Goal: Task Accomplishment & Management: Manage account settings

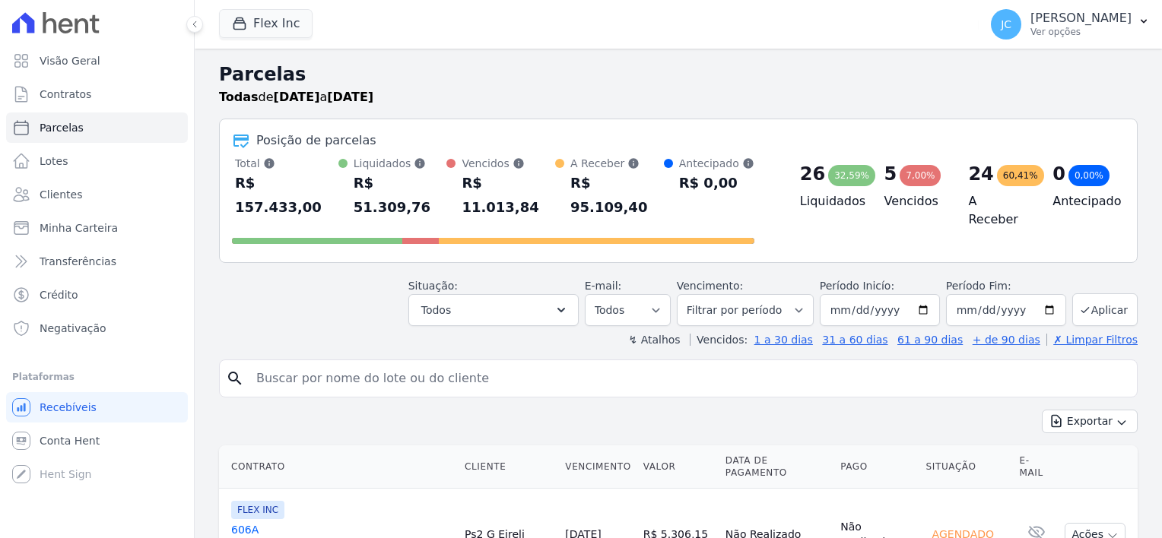
select select
click at [1003, 186] on div "60,41%" at bounding box center [1020, 175] width 47 height 21
click at [605, 168] on div "A Receber Soma das parcelas em aberto e agendadas." at bounding box center [617, 163] width 94 height 15
click at [549, 294] on button "Todos" at bounding box center [493, 310] width 170 height 32
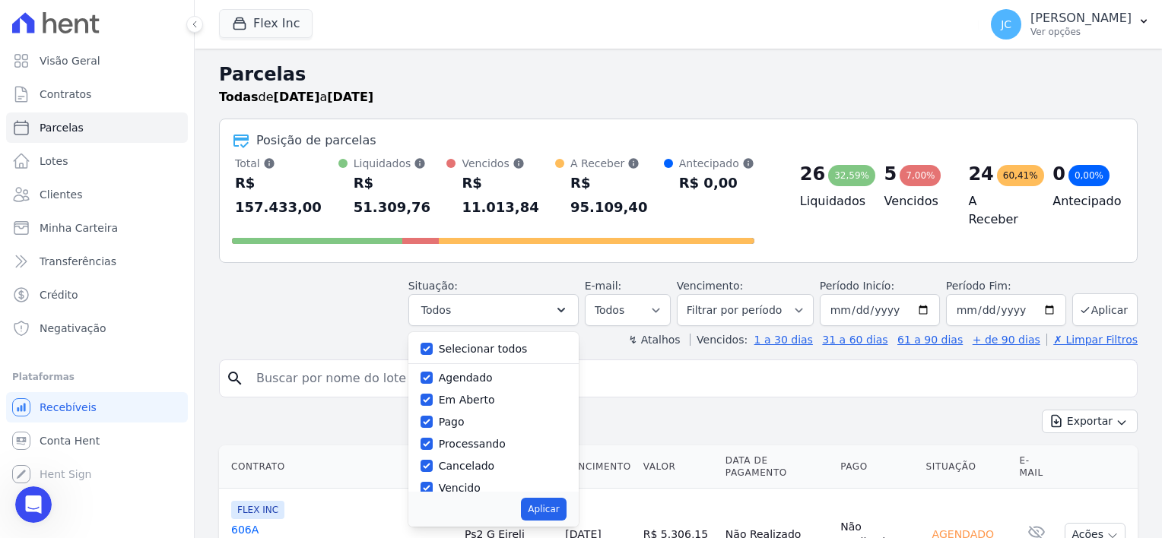
click at [493, 372] on label "Agendado" at bounding box center [466, 378] width 54 height 12
click at [433, 372] on input "Agendado" at bounding box center [427, 378] width 12 height 12
checkbox input "false"
click at [465, 416] on label "Pago" at bounding box center [452, 422] width 26 height 12
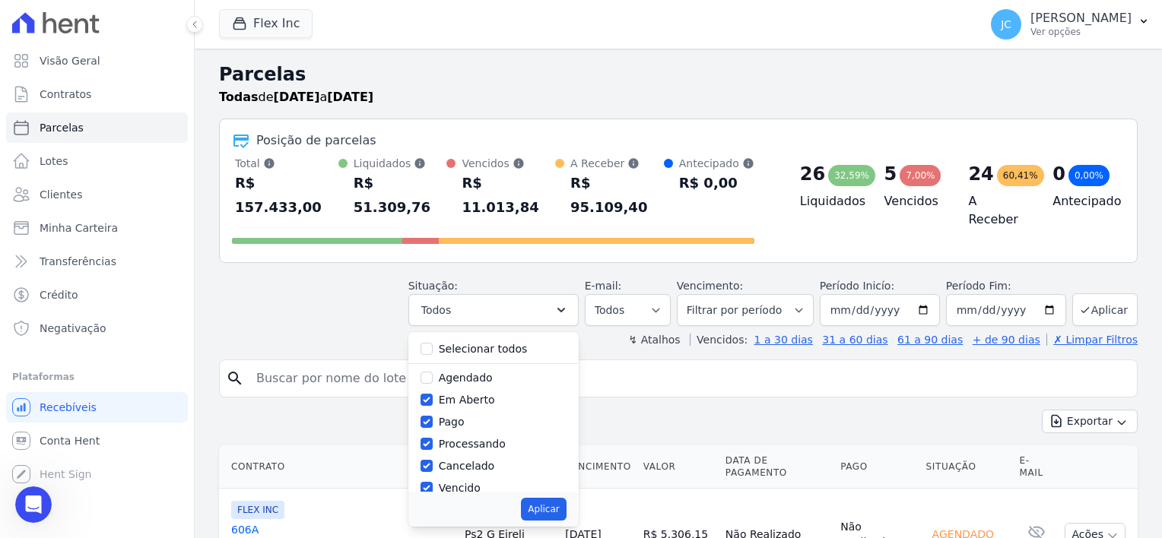
click at [433, 416] on input "Pago" at bounding box center [427, 422] width 12 height 12
checkbox input "false"
click at [478, 438] on label "Processando" at bounding box center [472, 444] width 67 height 12
click at [433, 438] on input "Processando" at bounding box center [427, 444] width 12 height 12
checkbox input "false"
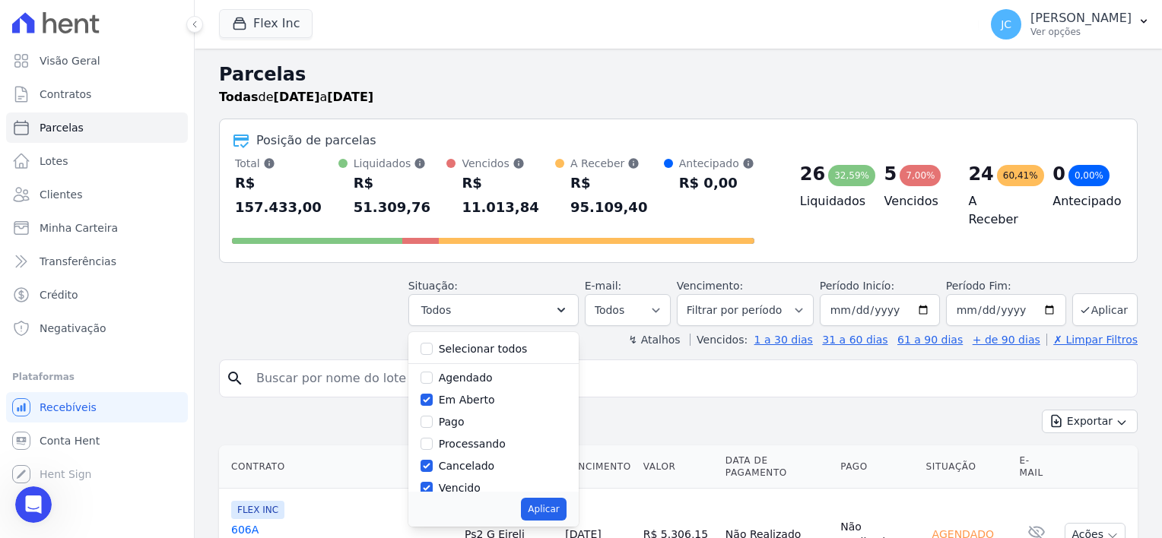
click at [481, 460] on label "Cancelado" at bounding box center [467, 466] width 56 height 12
click at [433, 460] on input "Cancelado" at bounding box center [427, 466] width 12 height 12
checkbox input "false"
click at [480, 482] on label "Vencido" at bounding box center [460, 488] width 42 height 12
click at [433, 482] on input "Vencido" at bounding box center [427, 488] width 12 height 12
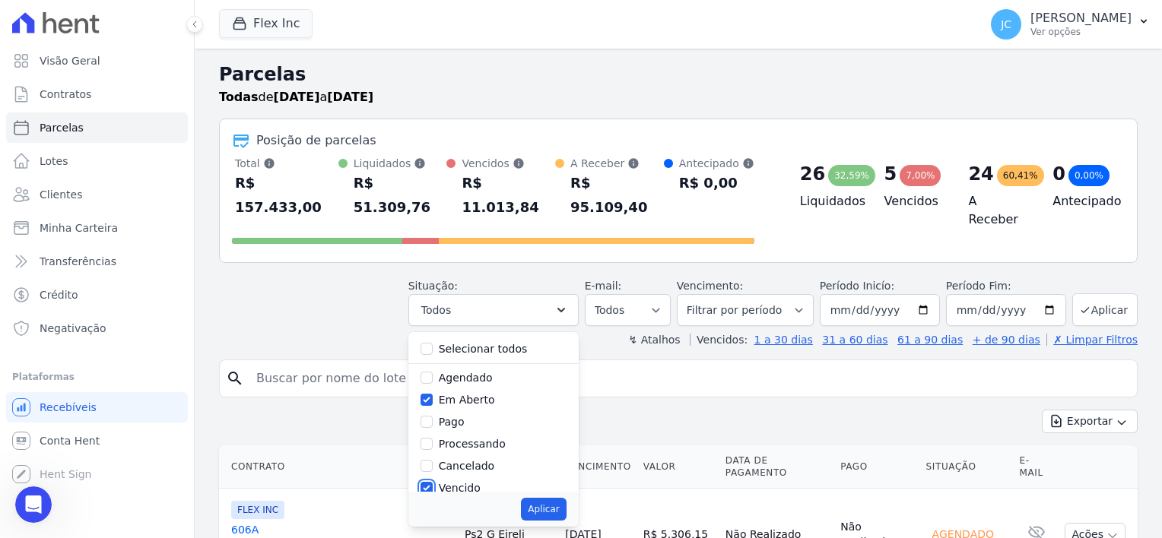
checkbox input "false"
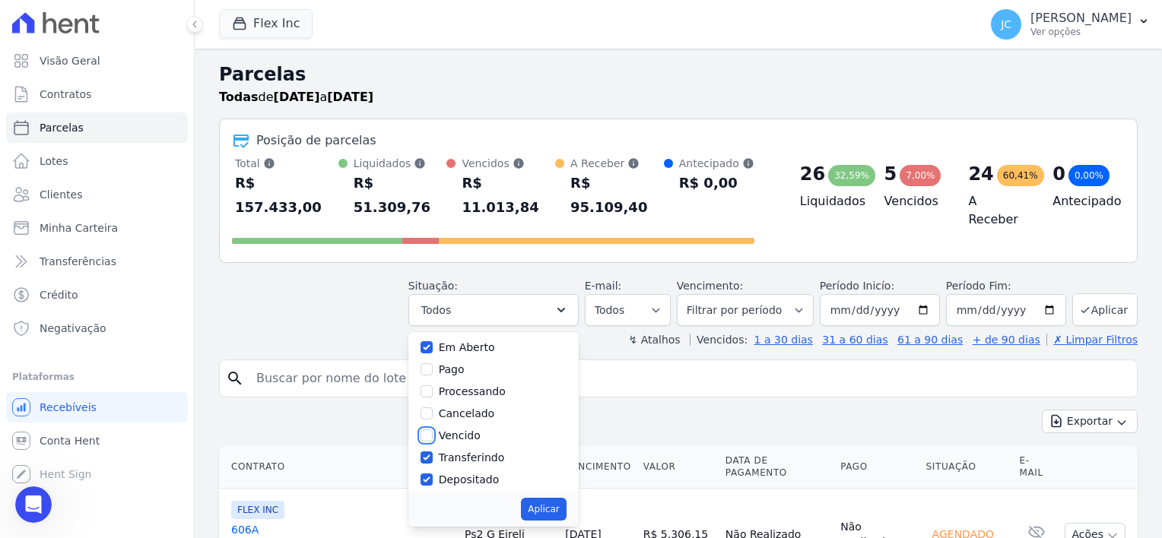
scroll to position [101, 0]
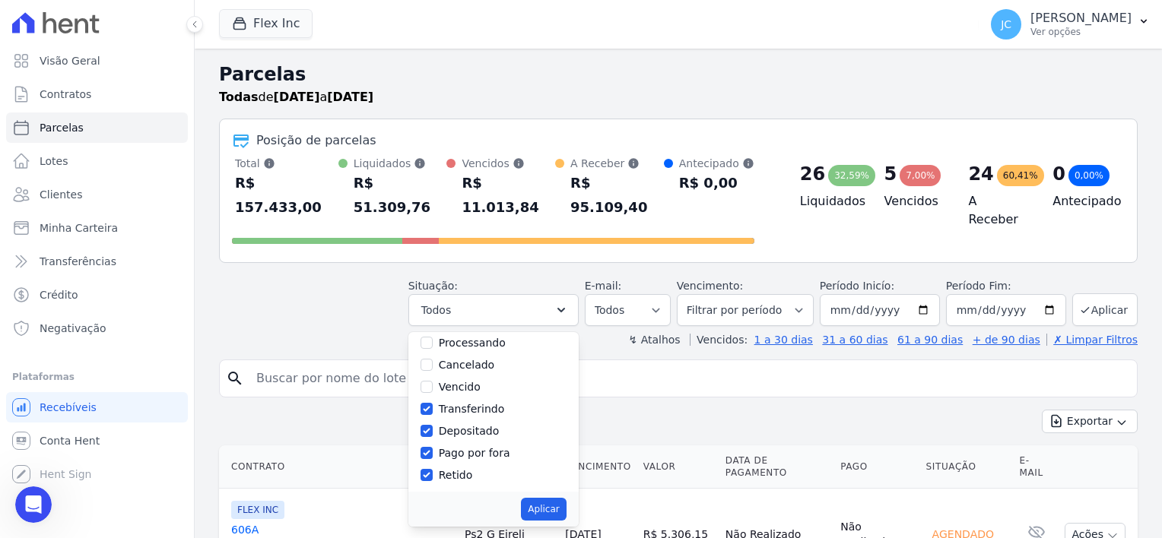
click at [490, 403] on label "Transferindo" at bounding box center [472, 409] width 66 height 12
click at [433, 403] on input "Transferindo" at bounding box center [427, 409] width 12 height 12
checkbox input "false"
click at [481, 425] on label "Depositado" at bounding box center [469, 431] width 61 height 12
click at [433, 425] on input "Depositado" at bounding box center [427, 431] width 12 height 12
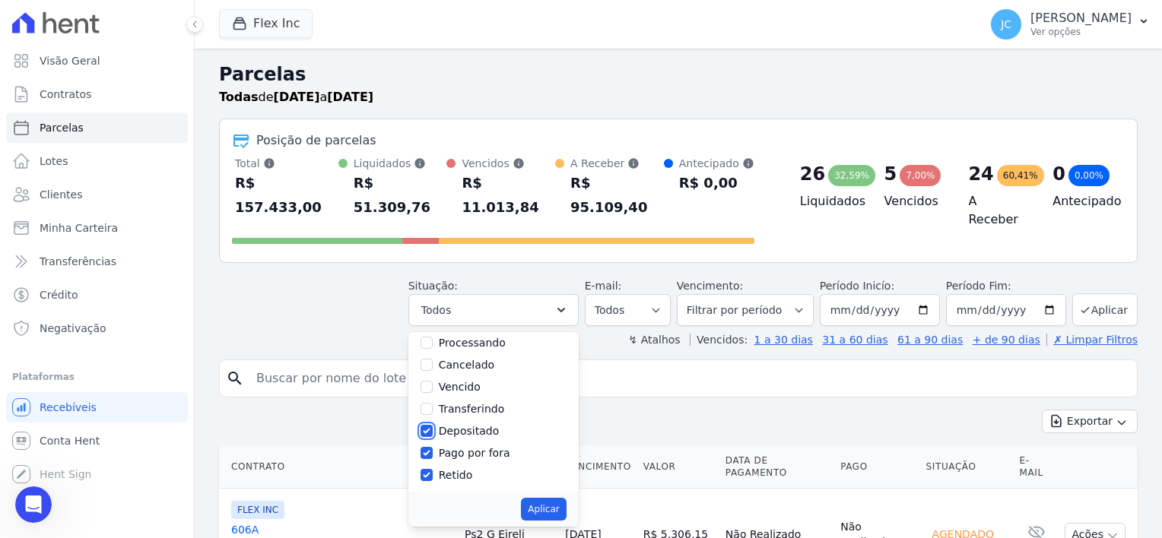
checkbox input "false"
click at [474, 446] on div "Pago por fora" at bounding box center [474, 454] width 71 height 16
click at [471, 469] on label "Retido" at bounding box center [456, 475] width 34 height 12
click at [433, 469] on input "Retido" at bounding box center [427, 475] width 12 height 12
checkbox input "false"
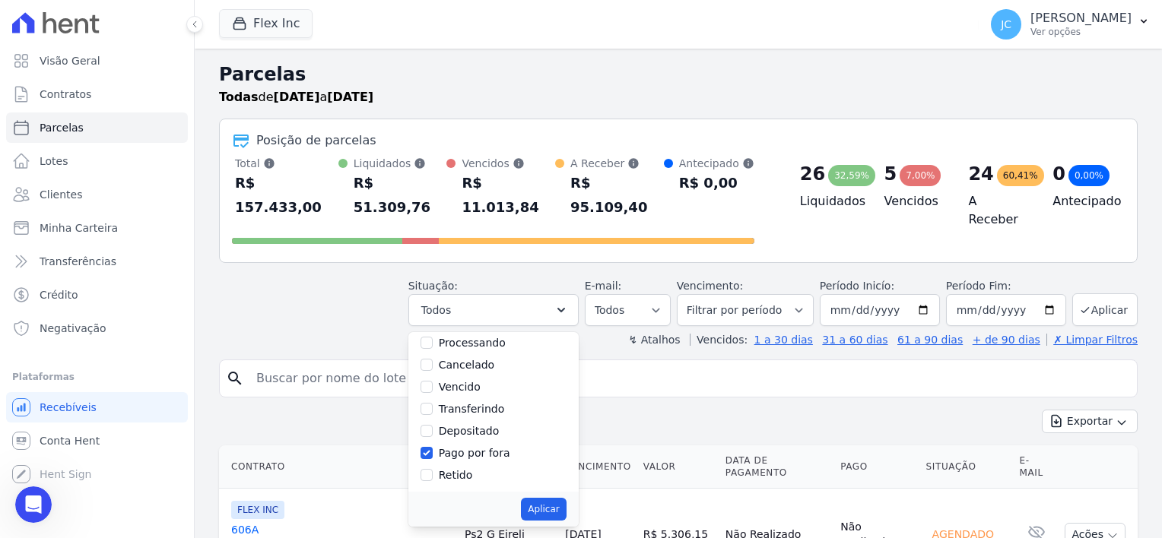
click at [476, 447] on label "Pago por fora" at bounding box center [474, 453] width 71 height 12
click at [433, 447] on input "Pago por fora" at bounding box center [427, 453] width 12 height 12
checkbox input "false"
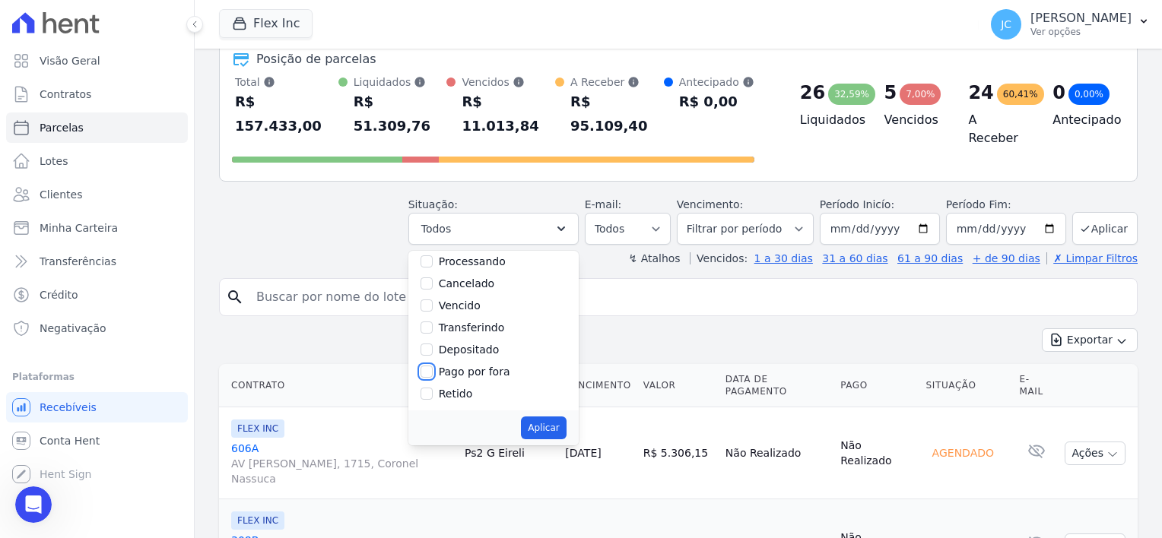
scroll to position [228, 0]
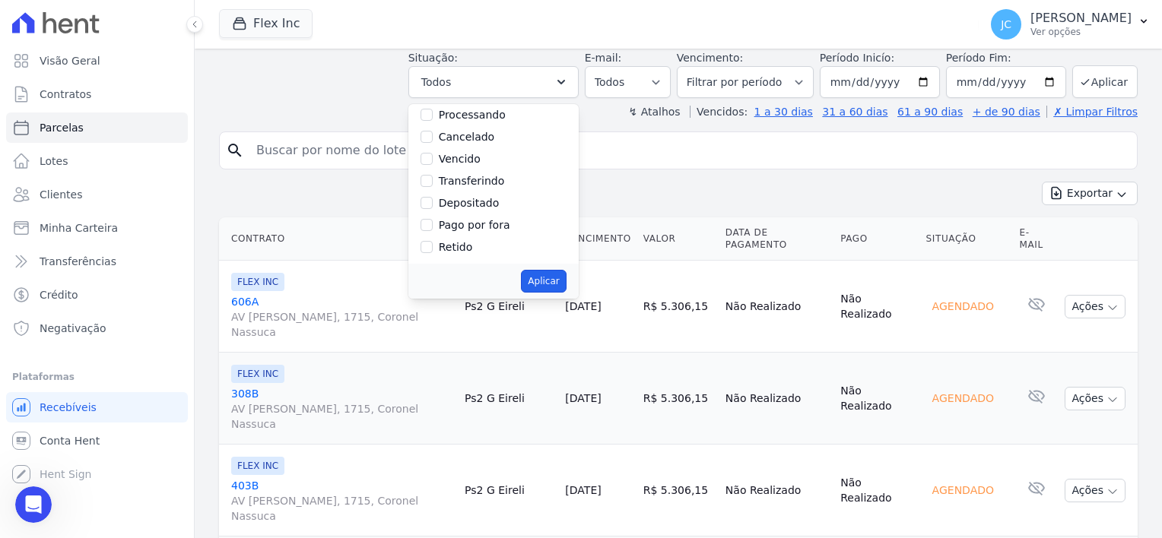
click at [566, 270] on button "Aplicar" at bounding box center [543, 281] width 45 height 23
select select "pending"
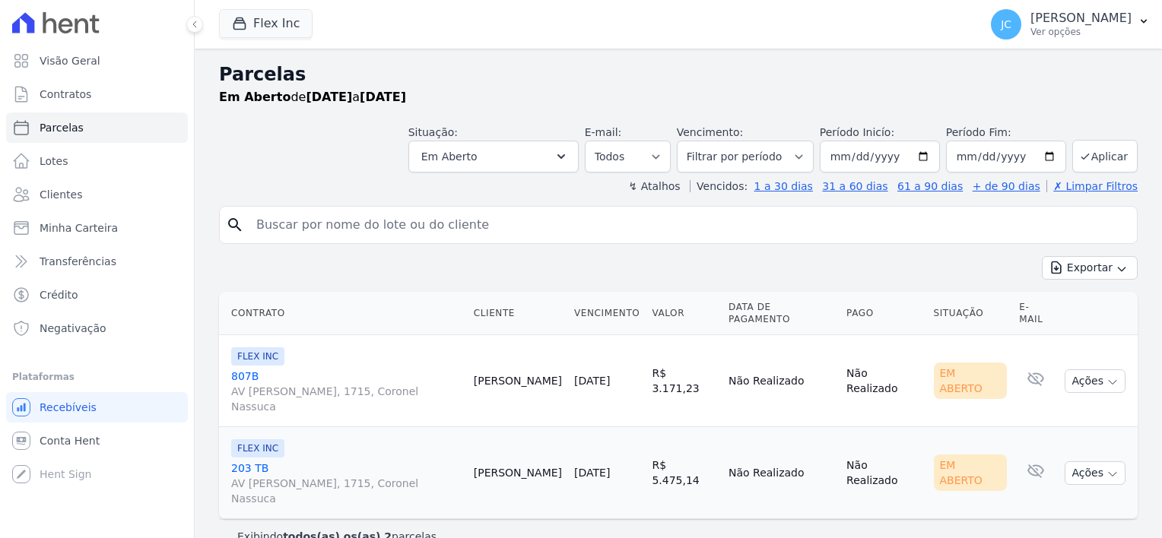
select select
click at [64, 122] on span "Parcelas" at bounding box center [62, 127] width 44 height 15
select select
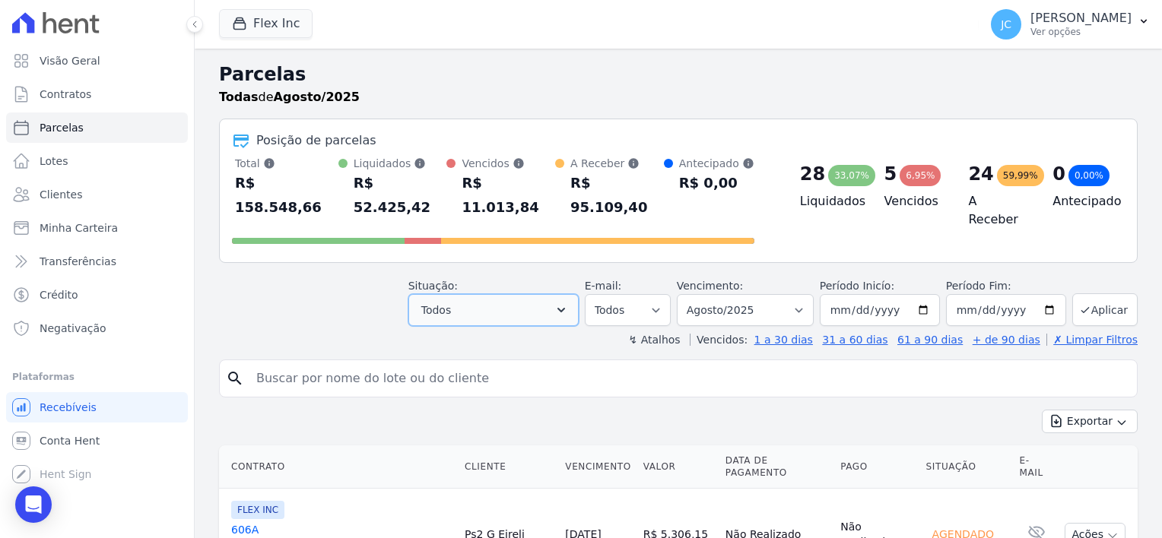
click at [449, 301] on span "Todos" at bounding box center [436, 310] width 30 height 18
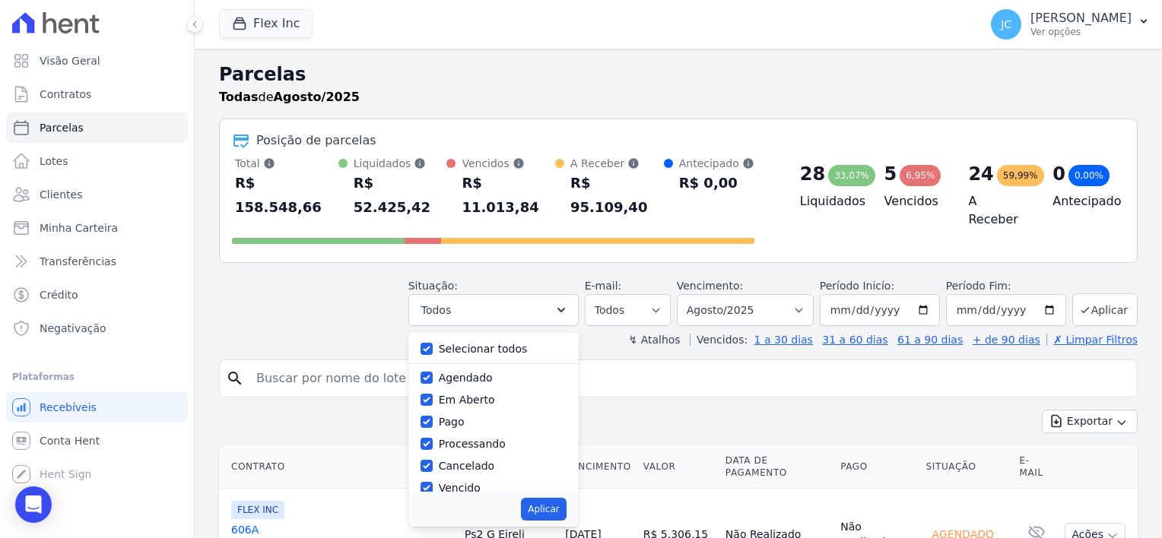
click at [484, 343] on label "Selecionar todos" at bounding box center [483, 349] width 89 height 12
click at [433, 343] on input "Selecionar todos" at bounding box center [427, 349] width 12 height 12
checkbox input "false"
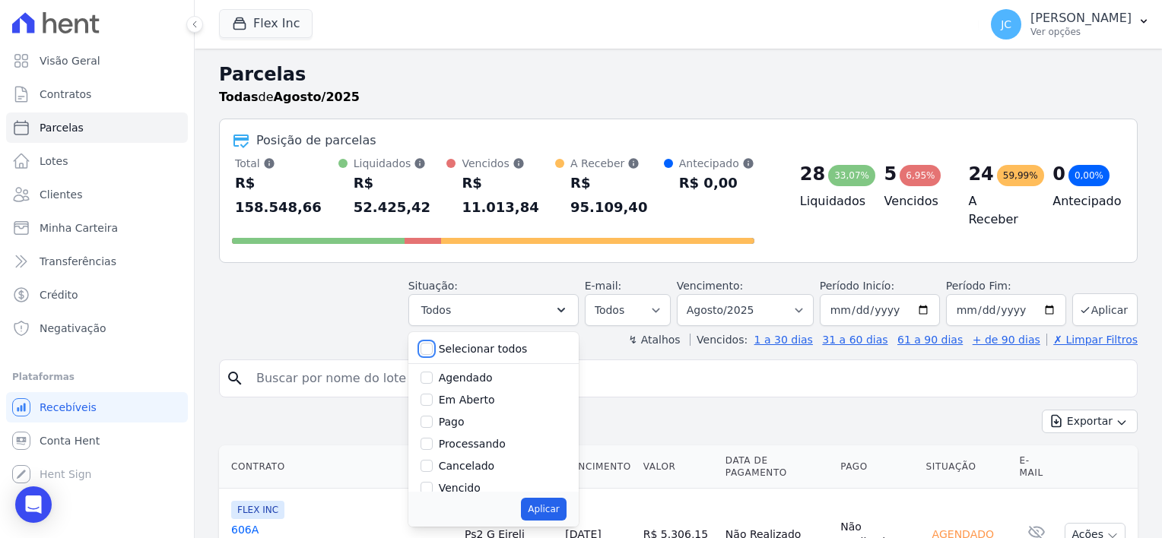
checkbox input "false"
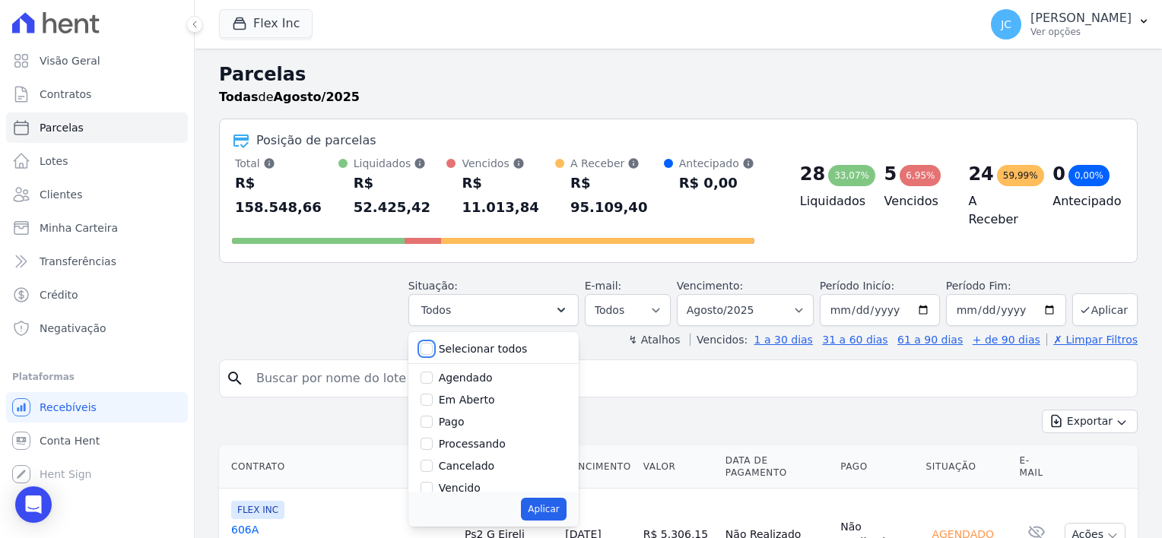
checkbox input "false"
click at [480, 338] on div "Selecionar todos" at bounding box center [494, 349] width 146 height 22
click at [459, 394] on label "Em Aberto" at bounding box center [467, 400] width 56 height 12
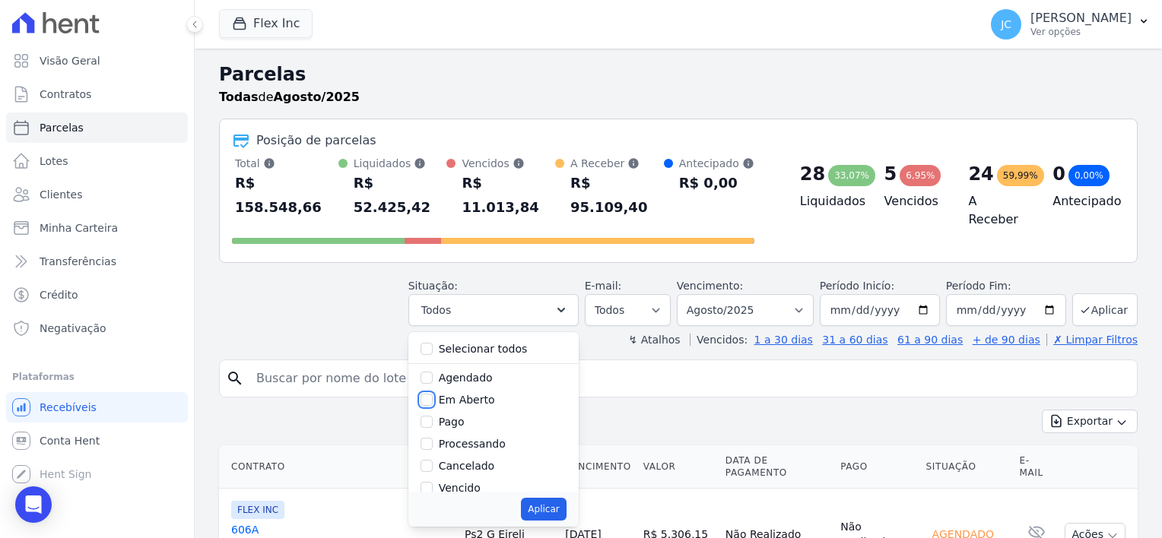
click at [433, 394] on input "Em Aberto" at bounding box center [427, 400] width 12 height 12
checkbox input "true"
click at [738, 295] on select "Filtrar por período ──────── Todos os meses Julho/2025 Agosto/2025 Setembro/202…" at bounding box center [745, 310] width 137 height 32
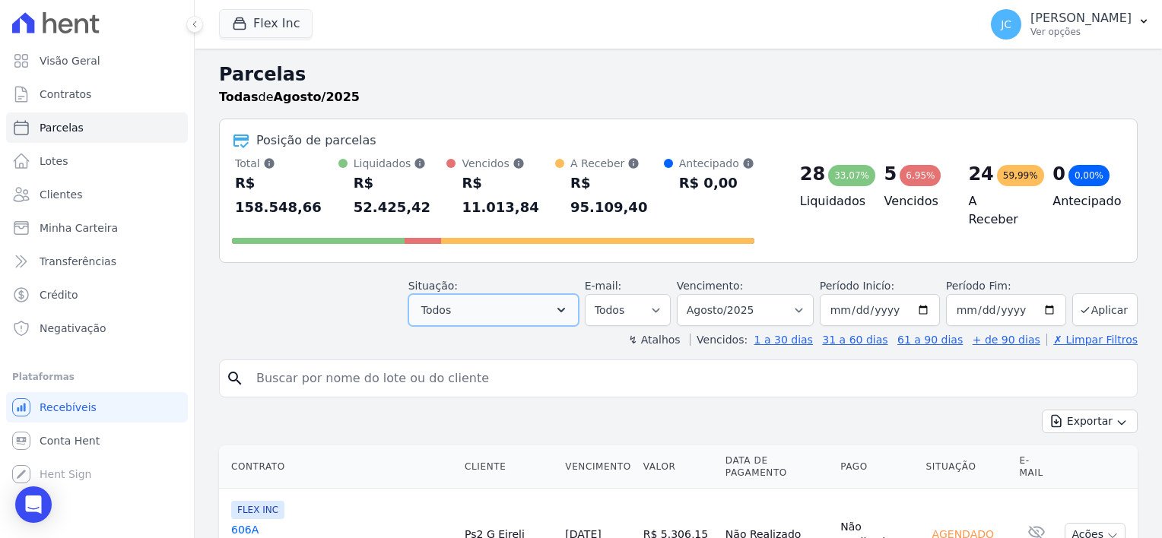
click at [527, 294] on button "Todos" at bounding box center [493, 310] width 170 height 32
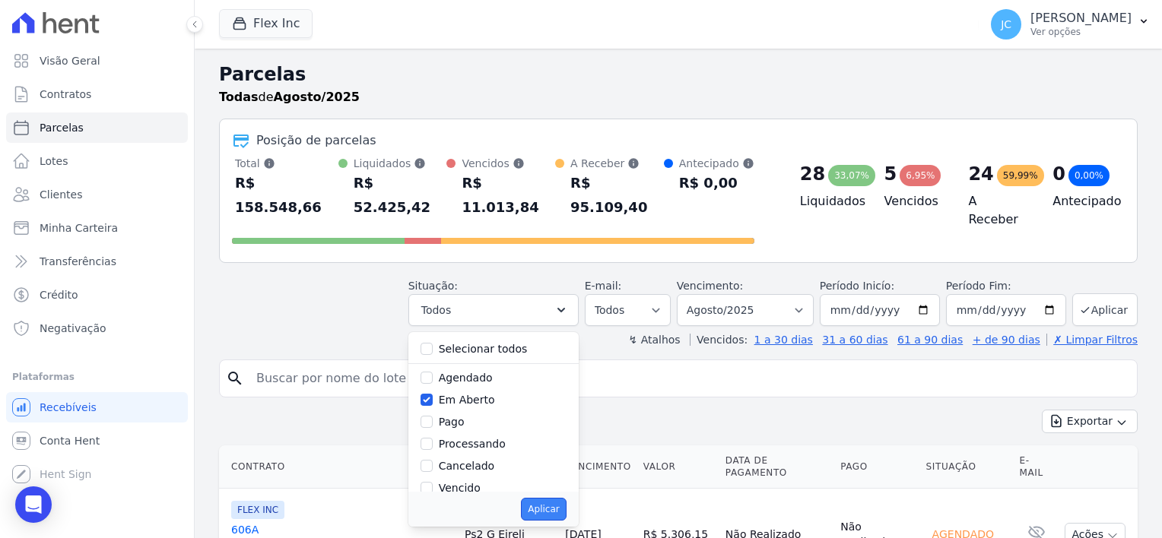
click at [563, 498] on button "Aplicar" at bounding box center [543, 509] width 45 height 23
select select "pending"
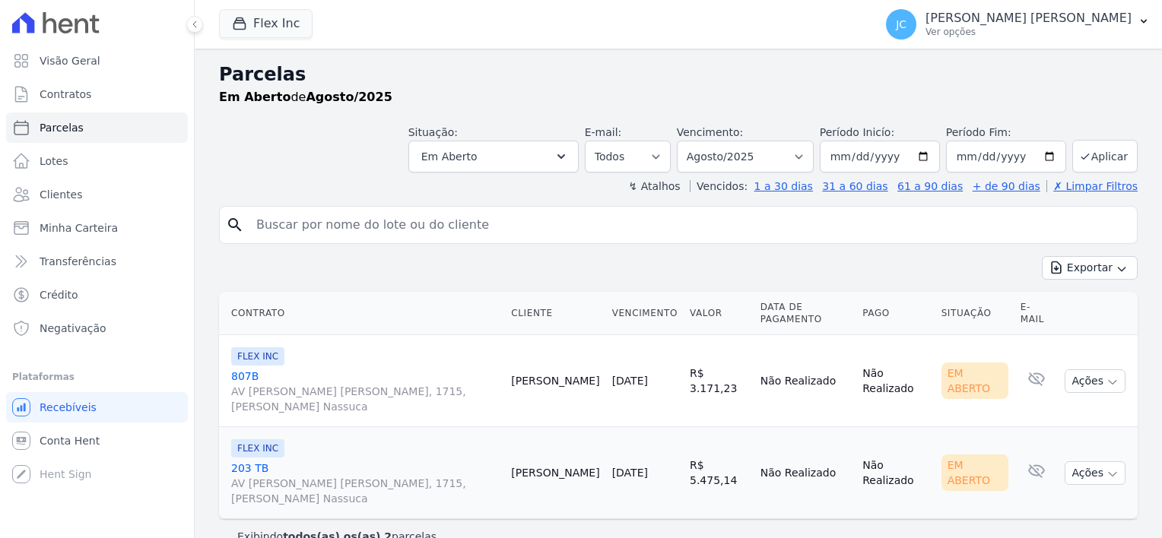
select select
click at [1053, 156] on input "[DATE]" at bounding box center [1006, 157] width 120 height 32
click at [1025, 156] on input "[DATE]" at bounding box center [1006, 157] width 120 height 32
type input "[DATE]"
click at [1100, 160] on button "Aplicar" at bounding box center [1104, 156] width 65 height 33
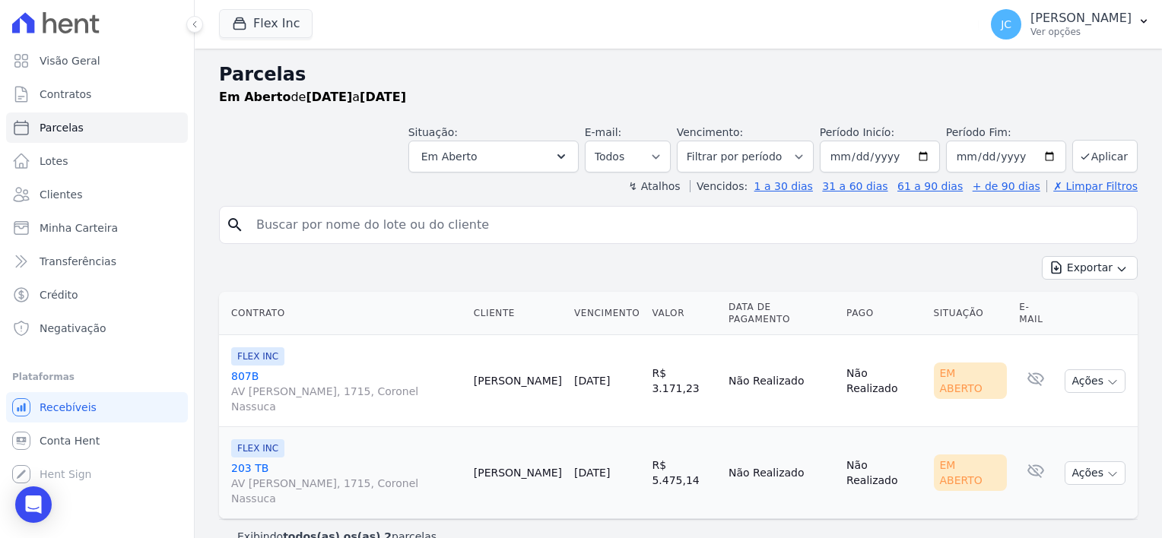
select select
click at [44, 137] on link "Parcelas" at bounding box center [97, 128] width 182 height 30
select select
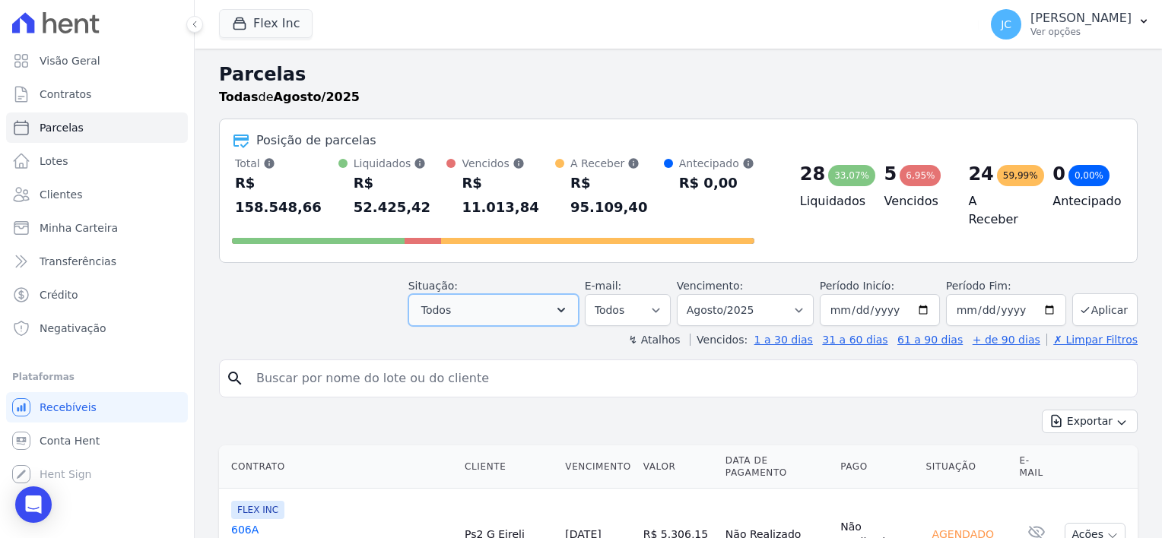
click at [451, 301] on span "Todos" at bounding box center [436, 310] width 30 height 18
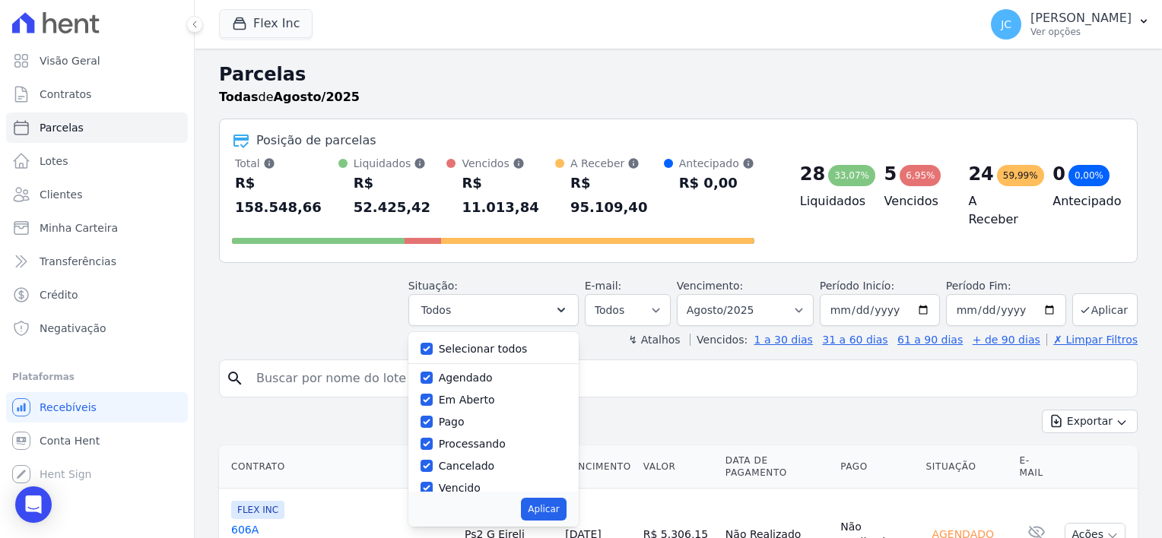
click at [484, 372] on label "Agendado" at bounding box center [466, 378] width 54 height 12
click at [433, 372] on input "Agendado" at bounding box center [427, 378] width 12 height 12
checkbox input "false"
click at [486, 394] on label "Em Aberto" at bounding box center [467, 400] width 56 height 12
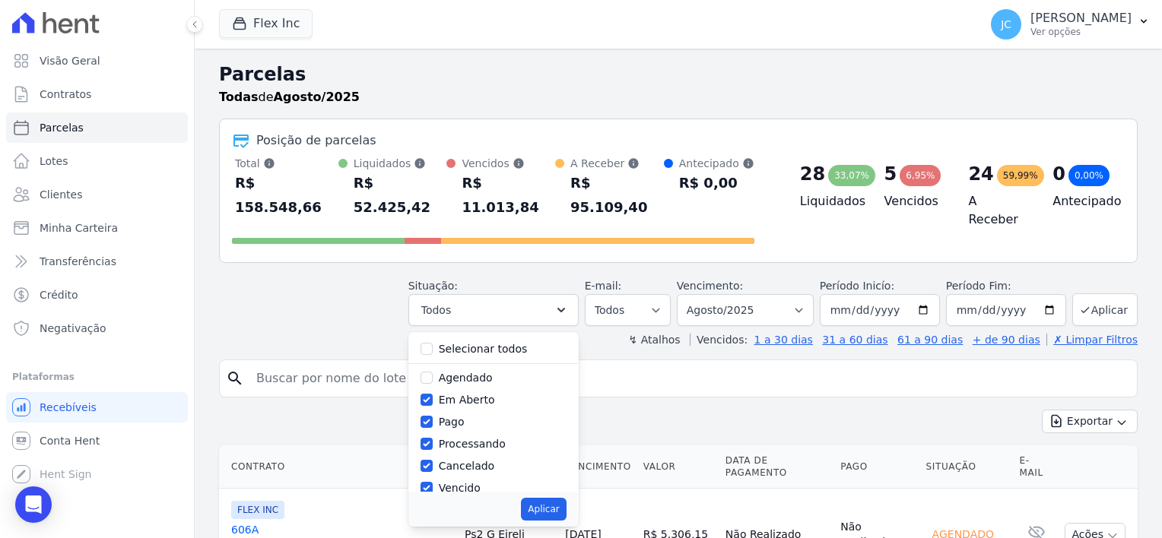
click at [433, 394] on input "Em Aberto" at bounding box center [427, 400] width 12 height 12
checkbox input "false"
click at [477, 411] on div "Pago" at bounding box center [494, 422] width 146 height 22
click at [478, 438] on label "Processando" at bounding box center [472, 444] width 67 height 12
click at [433, 438] on input "Processando" at bounding box center [427, 444] width 12 height 12
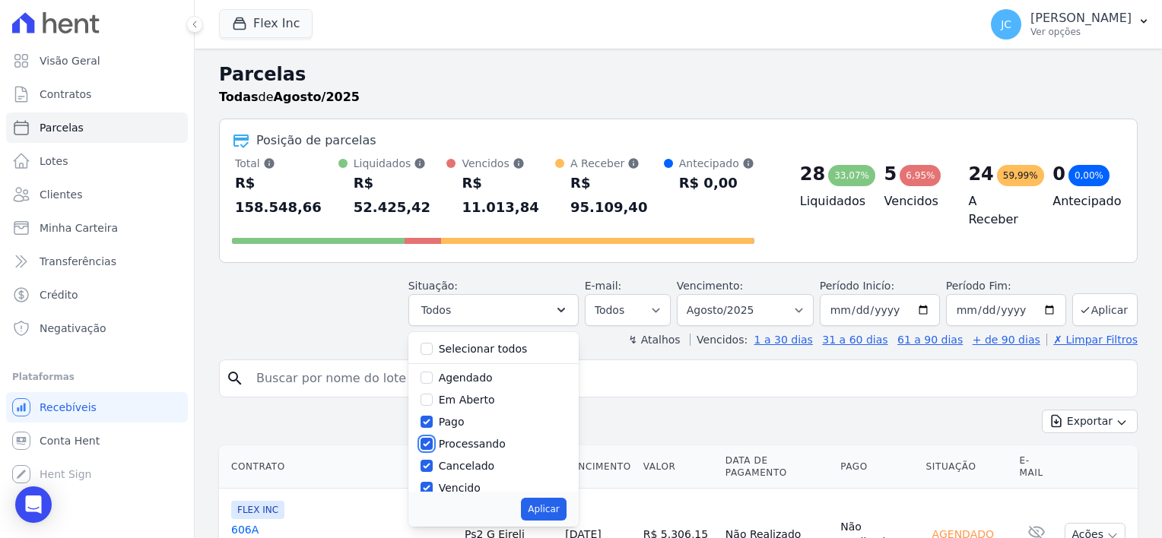
checkbox input "false"
click at [481, 460] on label "Cancelado" at bounding box center [467, 466] width 56 height 12
click at [433, 460] on input "Cancelado" at bounding box center [427, 466] width 12 height 12
checkbox input "false"
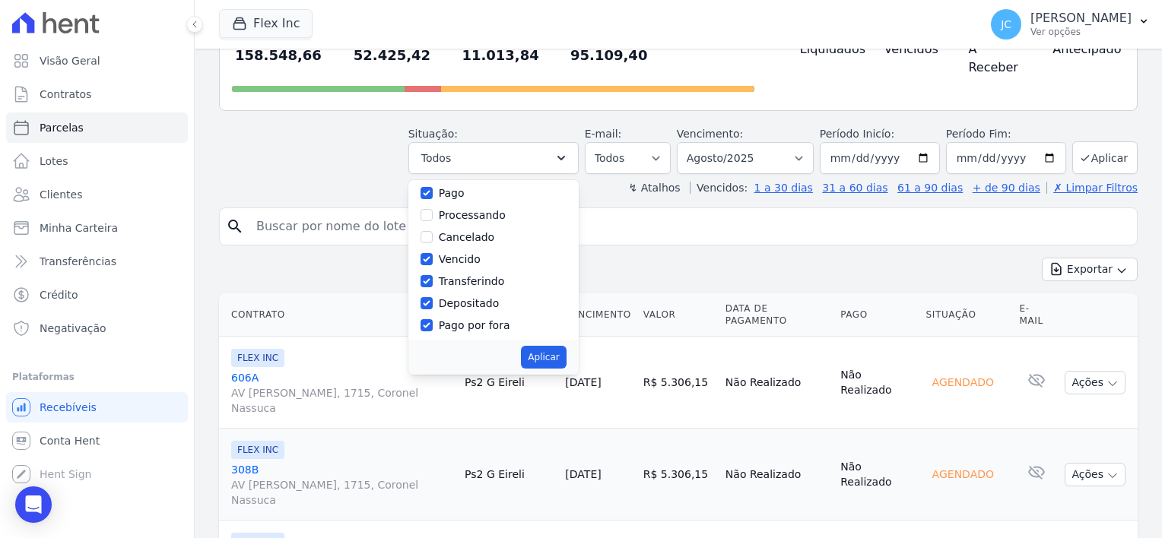
scroll to position [80, 0]
click at [461, 184] on label "Pago" at bounding box center [452, 190] width 26 height 12
click at [433, 184] on input "Pago" at bounding box center [427, 190] width 12 height 12
checkbox input "false"
click at [463, 272] on label "Transferindo" at bounding box center [472, 278] width 66 height 12
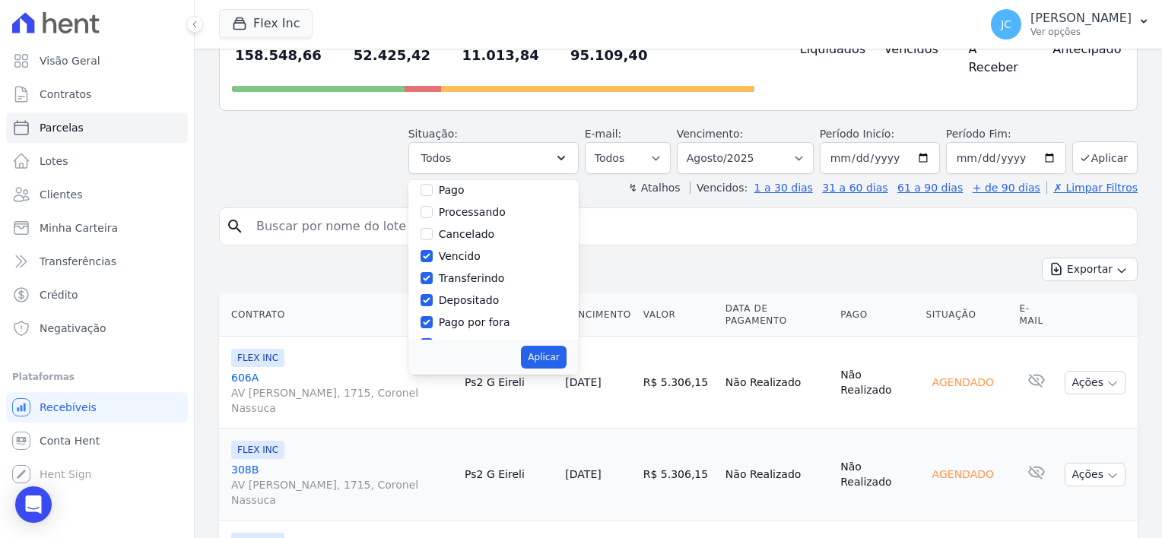
click at [433, 272] on input "Transferindo" at bounding box center [427, 278] width 12 height 12
checkbox input "false"
click at [465, 294] on label "Depositado" at bounding box center [469, 300] width 61 height 12
click at [433, 294] on input "Depositado" at bounding box center [427, 300] width 12 height 12
checkbox input "false"
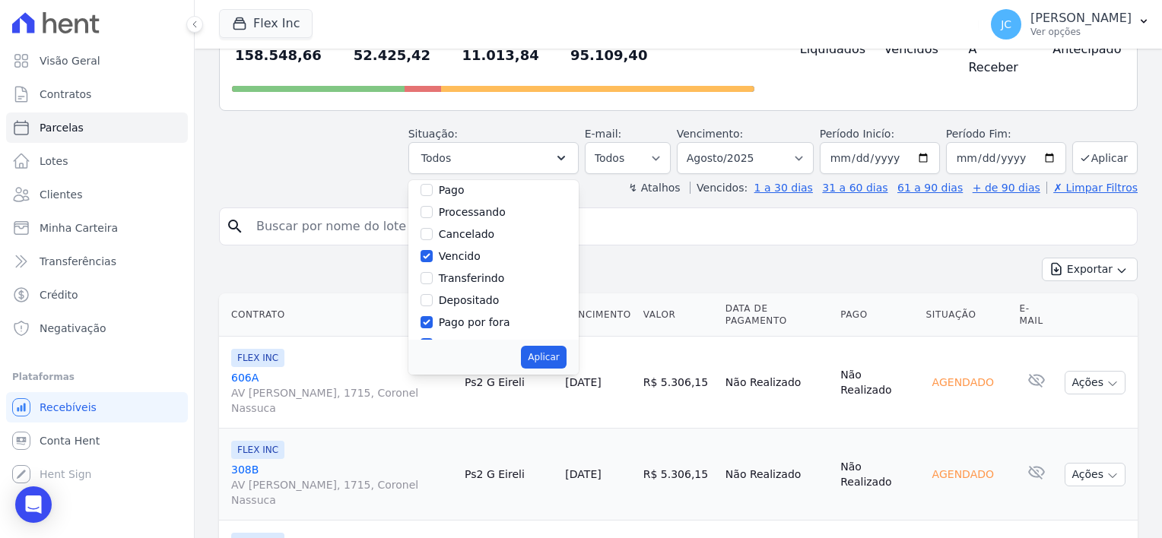
click at [468, 316] on label "Pago por fora" at bounding box center [474, 322] width 71 height 12
click at [433, 316] on input "Pago por fora" at bounding box center [427, 322] width 12 height 12
checkbox input "false"
click at [473, 317] on label "Retido" at bounding box center [456, 323] width 34 height 12
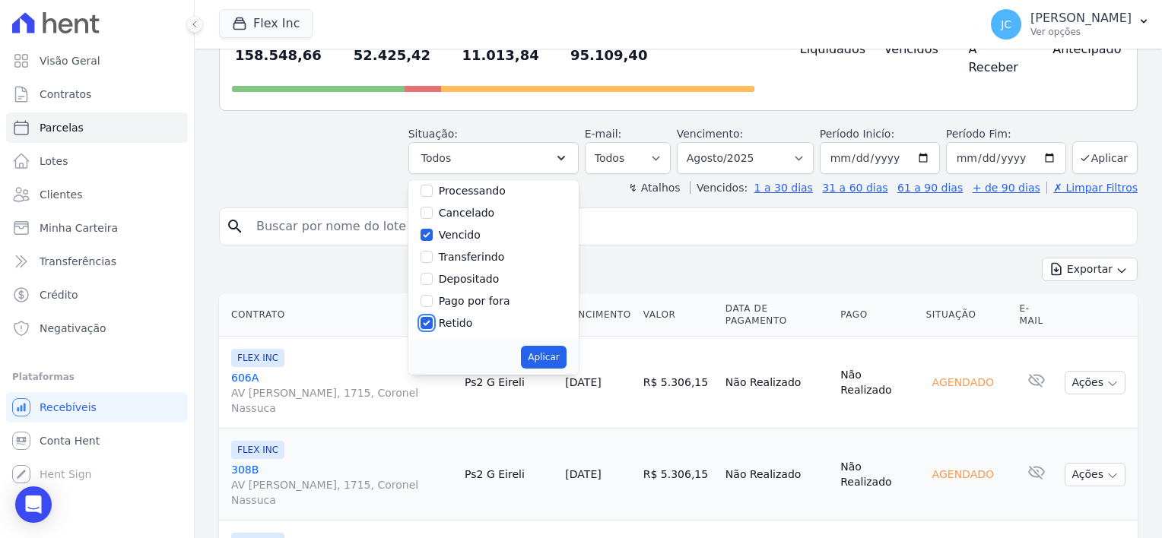
click at [433, 317] on input "Retido" at bounding box center [427, 323] width 12 height 12
checkbox input "false"
click at [557, 346] on button "Aplicar" at bounding box center [543, 357] width 45 height 23
select select "overdue"
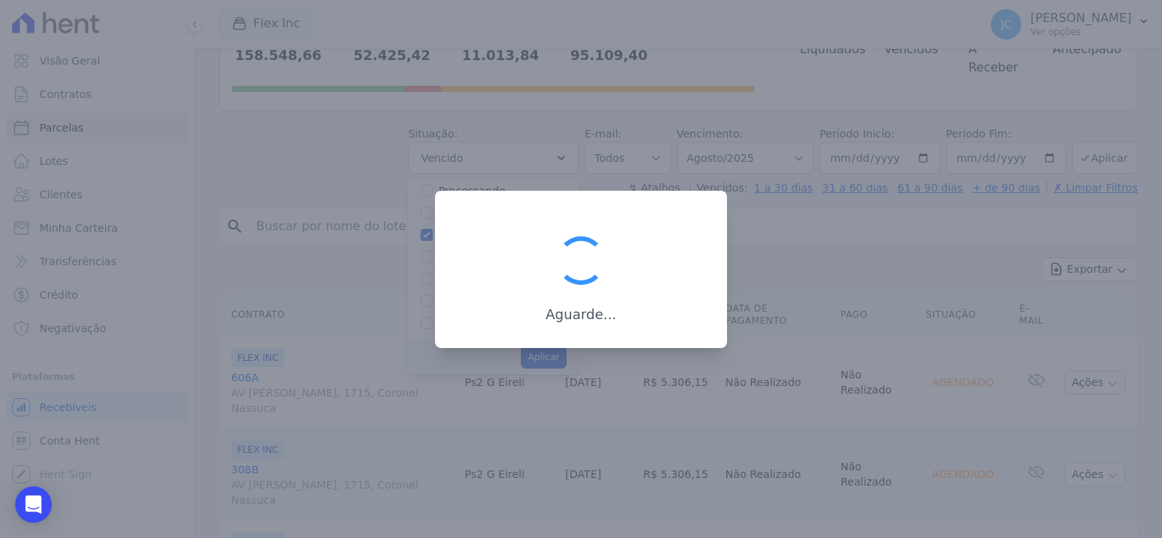
scroll to position [28, 0]
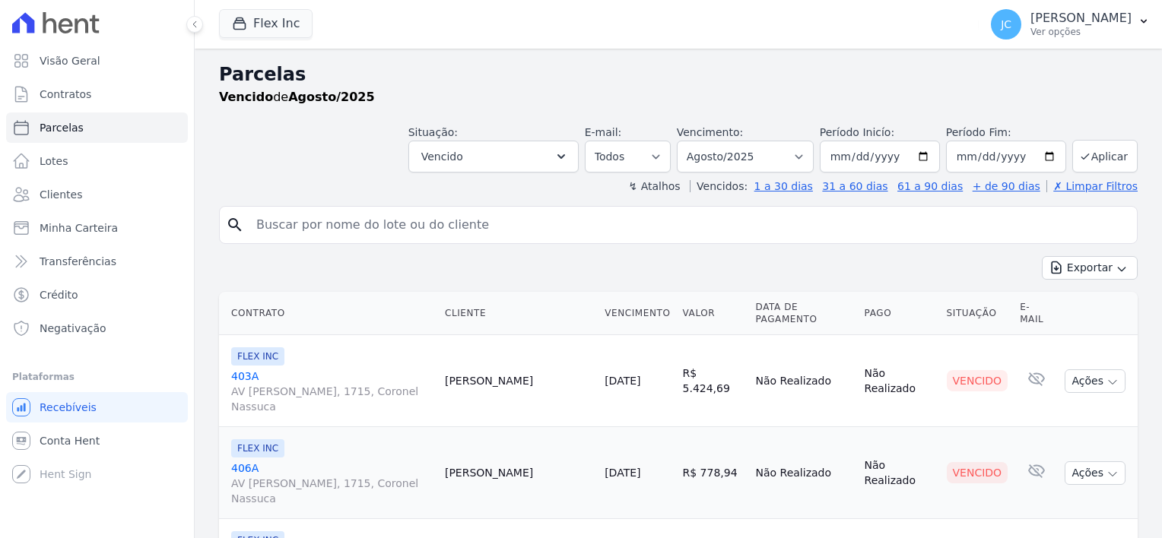
select select
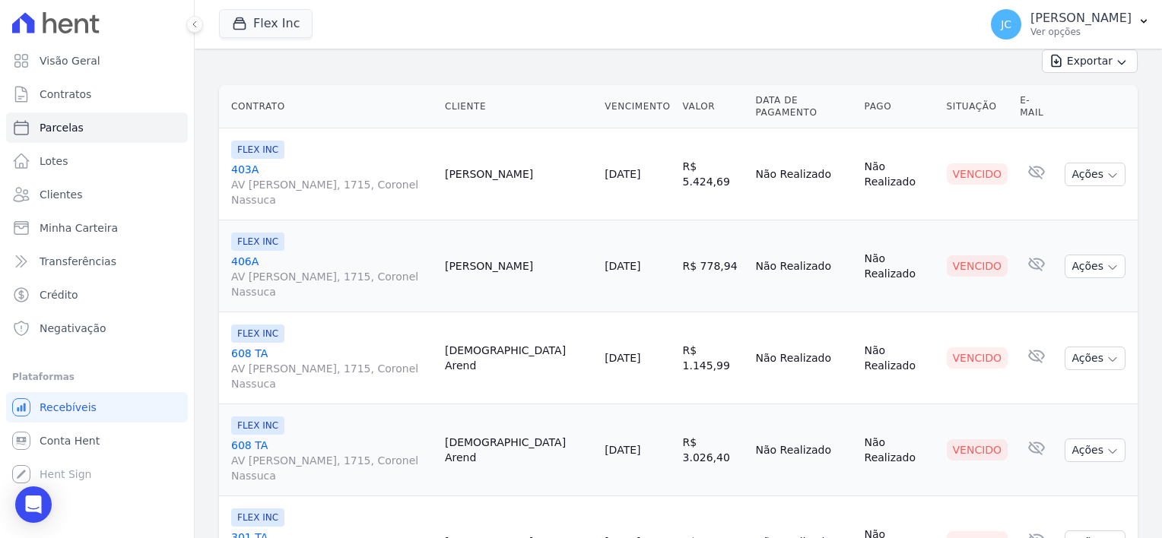
scroll to position [213, 0]
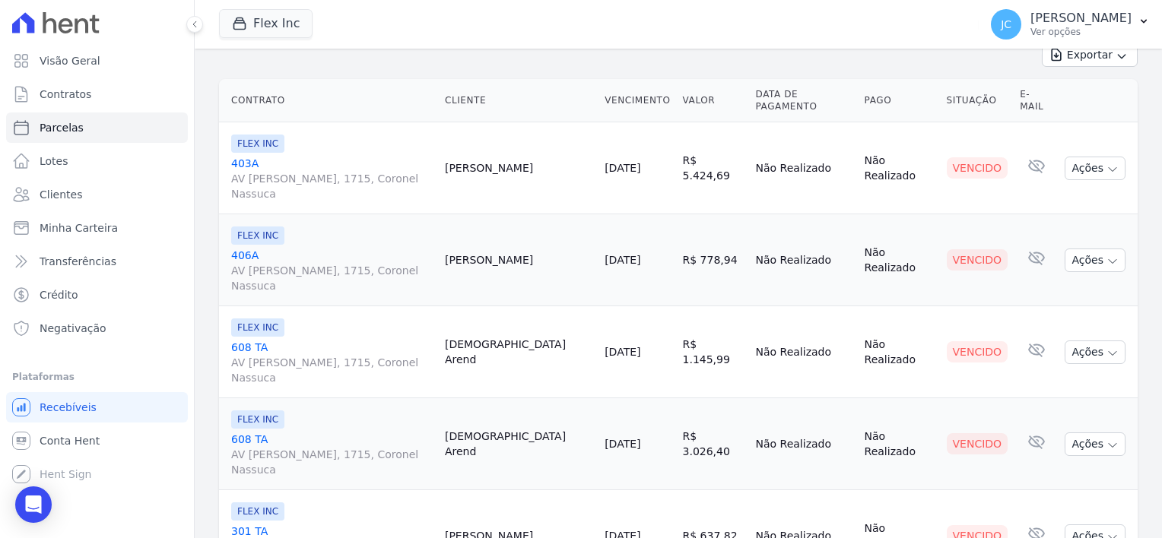
click at [236, 524] on link "301 TA AV [PERSON_NAME], 1715, Coronel [PERSON_NAME]" at bounding box center [332, 547] width 202 height 46
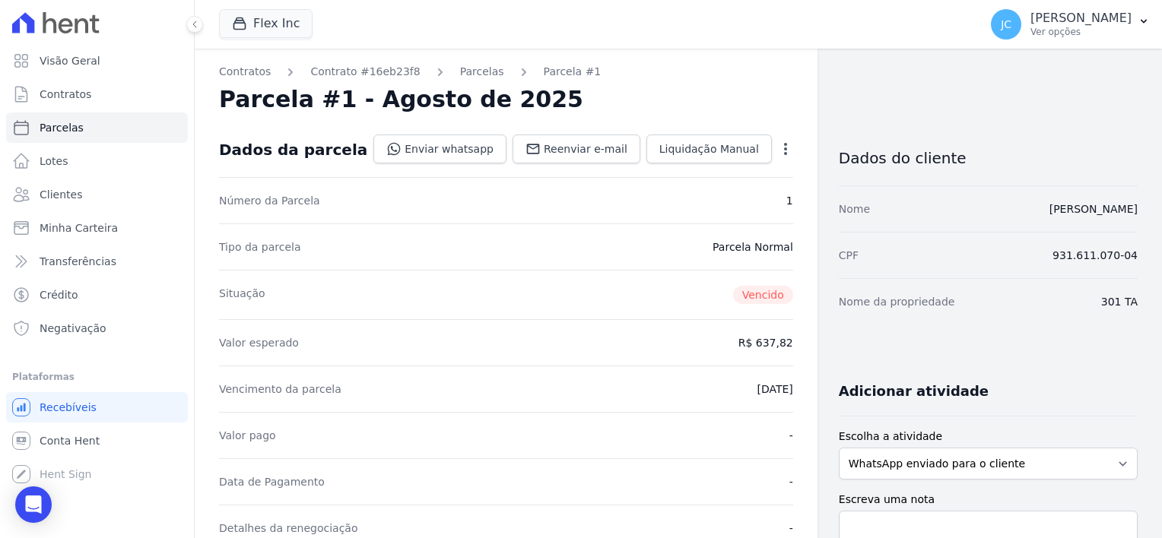
click at [778, 149] on icon "button" at bounding box center [785, 148] width 15 height 15
click at [694, 192] on link "Cancelar Cobrança" at bounding box center [720, 196] width 134 height 27
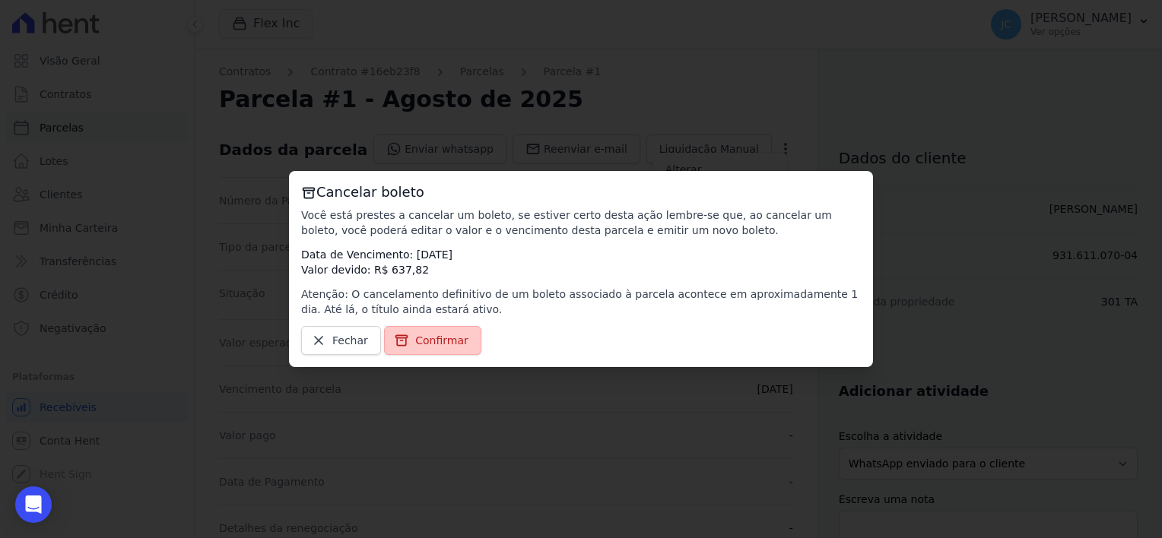
click at [386, 338] on link "Confirmar" at bounding box center [432, 340] width 97 height 29
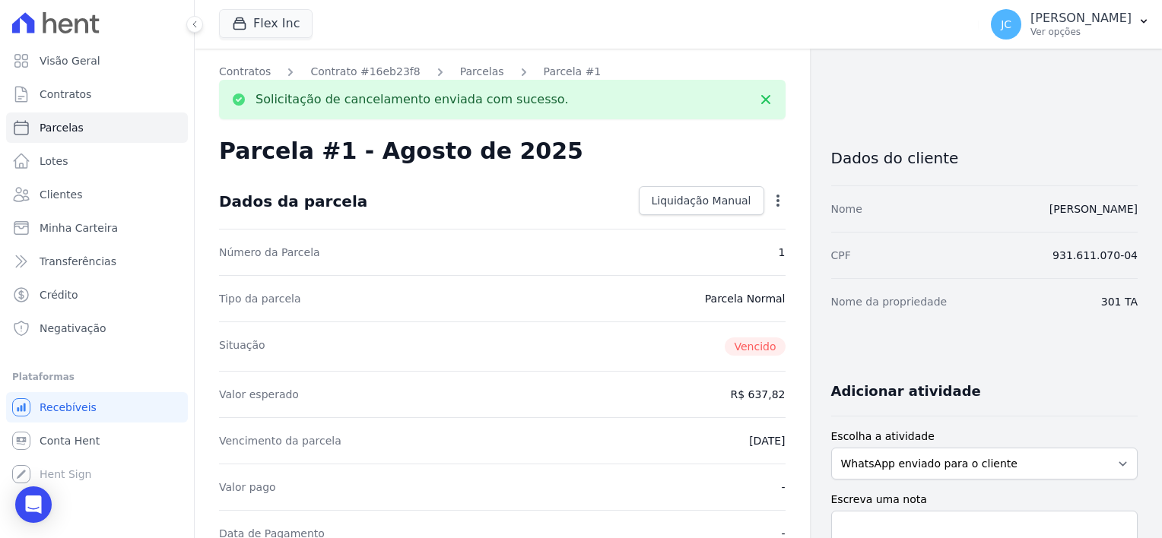
click at [773, 195] on icon "button" at bounding box center [777, 200] width 15 height 15
click at [547, 200] on div "Dados da parcela Liquidação Manual Liquidação Manual Data de Pagamento [DATE] […" at bounding box center [502, 201] width 567 height 55
click at [52, 127] on span "Parcelas" at bounding box center [62, 127] width 44 height 15
select select
